Goal: Go to known website

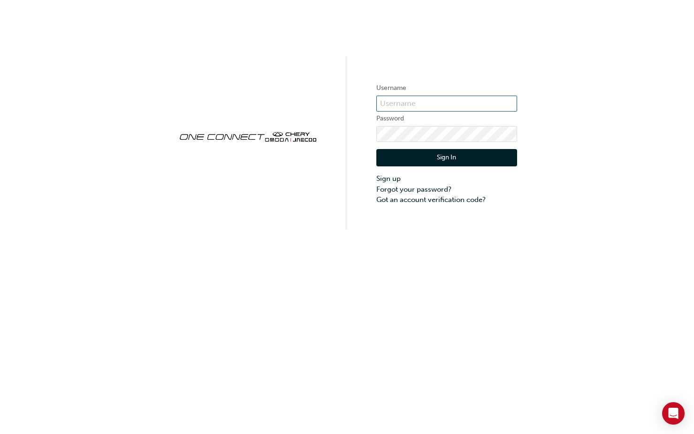
type input "CHAU1864"
click at [441, 156] on button "Sign In" at bounding box center [446, 158] width 141 height 18
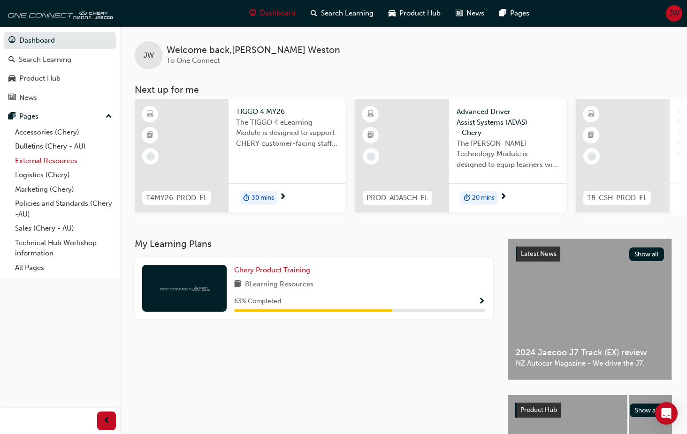
click at [65, 164] on link "External Resources" at bounding box center [63, 161] width 105 height 15
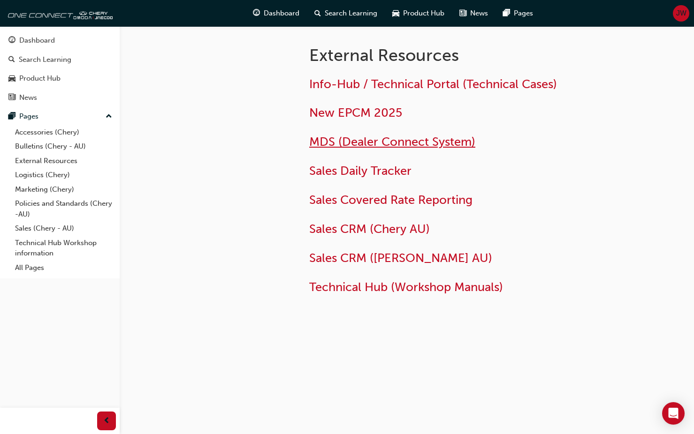
click at [414, 143] on span "MDS (Dealer Connect System)" at bounding box center [392, 142] width 166 height 15
